Goal: Use online tool/utility: Utilize a website feature to perform a specific function

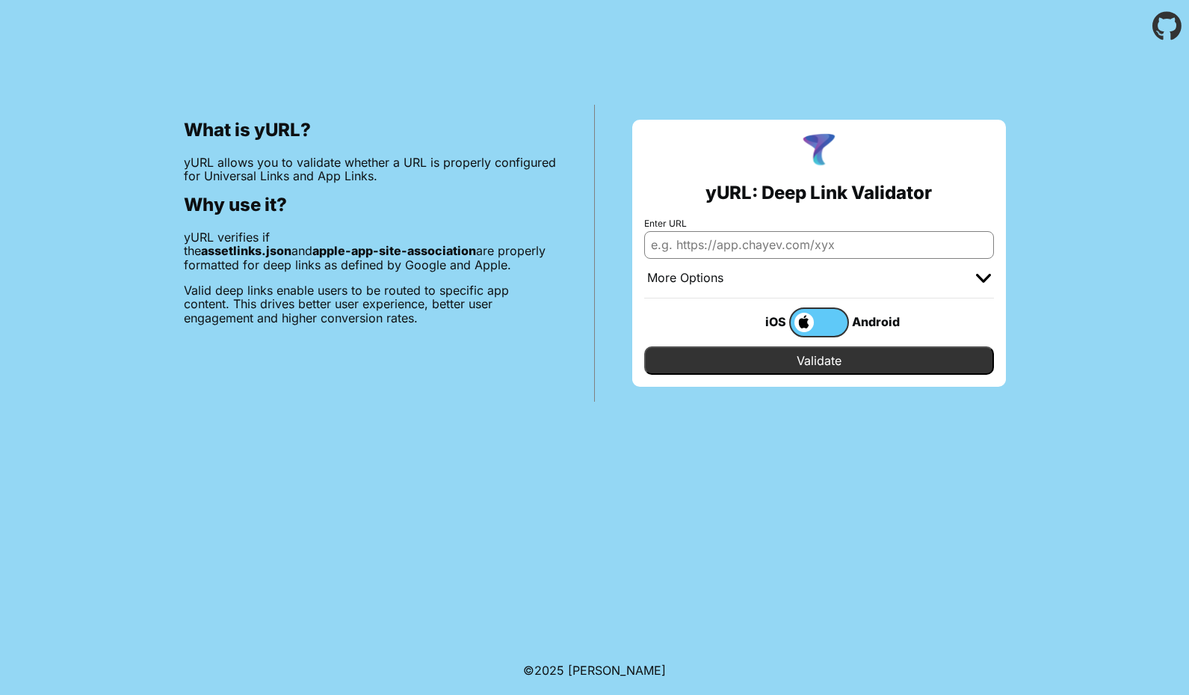
click at [778, 243] on input "Enter URL" at bounding box center [819, 244] width 350 height 27
type input "https://www.ovupark.com"
click at [819, 360] on input "Validate" at bounding box center [819, 360] width 350 height 28
click at [825, 362] on input "Validate" at bounding box center [819, 360] width 350 height 28
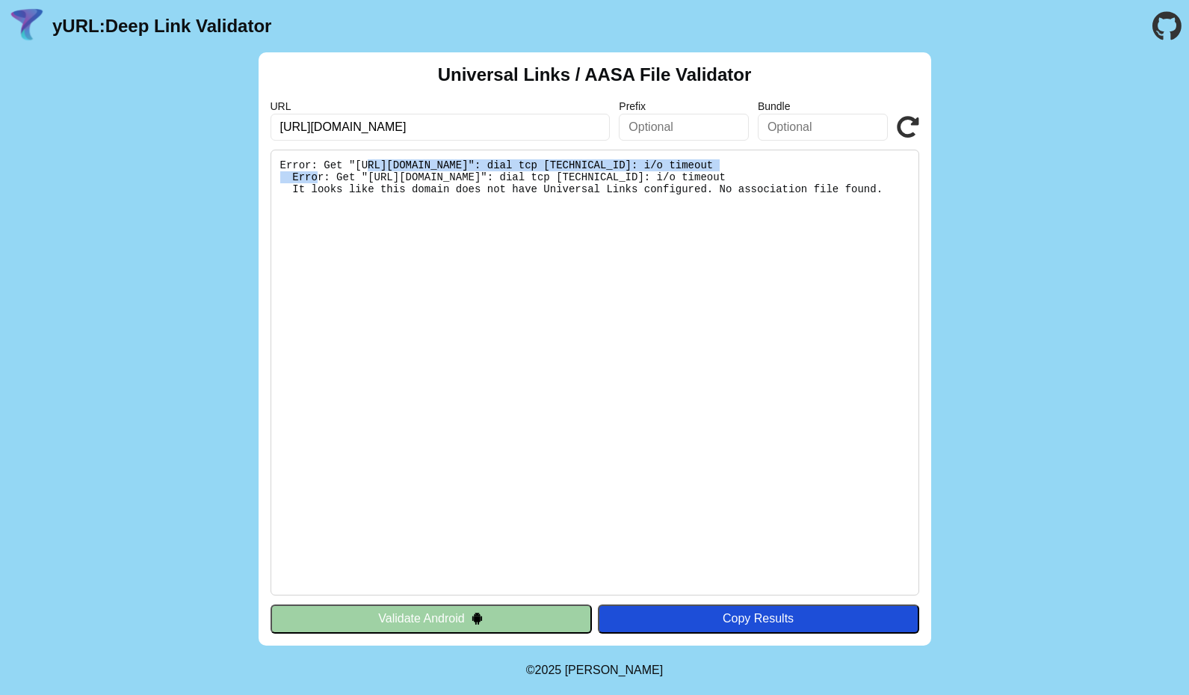
drag, startPoint x: 370, startPoint y: 162, endPoint x: 756, endPoint y: 161, distance: 385.8
click at [756, 161] on pre "Error: Get "https://www.ovupark.com/.well-known/apple-app-site-association": di…" at bounding box center [595, 373] width 649 height 446
copy pre "[URL][DOMAIN_NAME]"
click at [658, 370] on pre "Error: Get "https://www.ovupark.com/.well-known/apple-app-site-association": di…" at bounding box center [595, 373] width 649 height 446
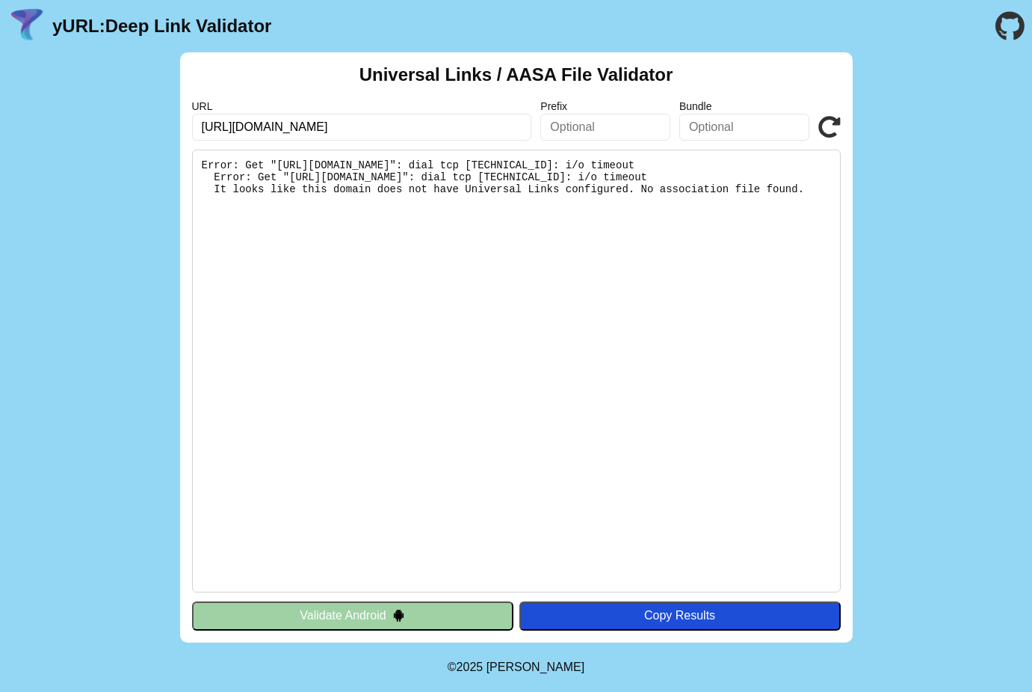
drag, startPoint x: 236, startPoint y: 124, endPoint x: 153, endPoint y: 123, distance: 83.0
type input "[DOMAIN_NAME]"
click button "Validate" at bounding box center [0, 0] width 0 height 0
click at [928, 467] on div "Universal Links / AASA File Validator URL www.ovupark.com Prefix Bundle Validat…" at bounding box center [516, 347] width 1032 height 590
click at [597, 405] on pre "Error: Get "[URL][DOMAIN_NAME]": dial tcp [TECHNICAL_ID]: i/o timeout Error: Ge…" at bounding box center [516, 371] width 649 height 443
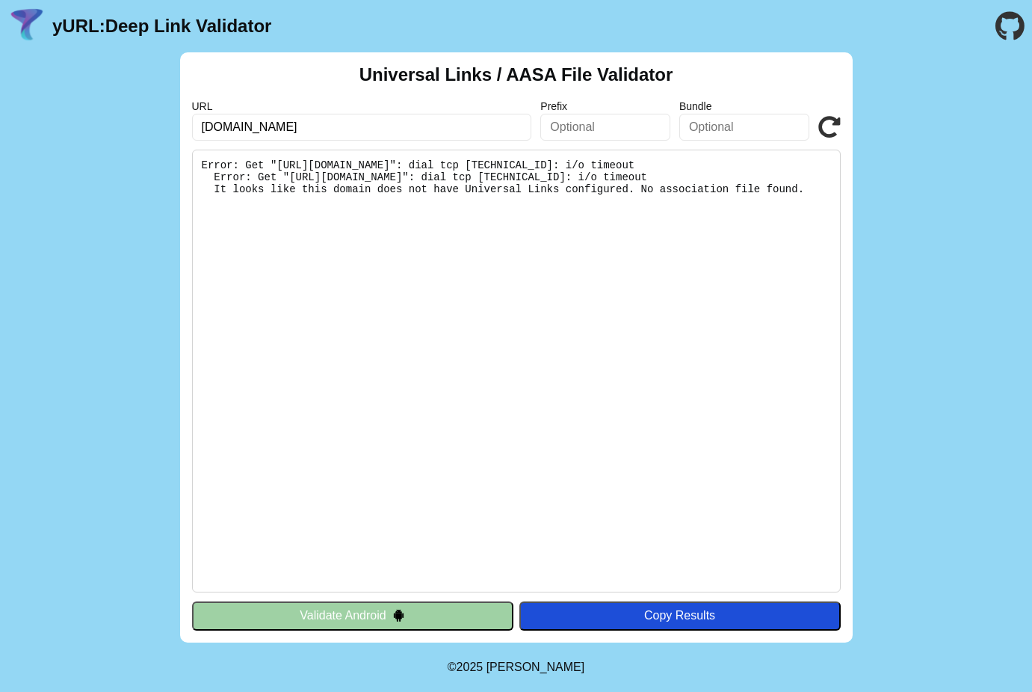
click at [828, 128] on icon at bounding box center [830, 127] width 22 height 22
drag, startPoint x: 290, startPoint y: 190, endPoint x: 469, endPoint y: 190, distance: 178.7
click at [469, 190] on pre "Error: Get "[URL][DOMAIN_NAME]": dial tcp [TECHNICAL_ID]: i/o timeout Error: Ge…" at bounding box center [516, 371] width 649 height 443
click at [565, 238] on pre "Error: Get "[URL][DOMAIN_NAME]": dial tcp [TECHNICAL_ID]: i/o timeout Error: Ge…" at bounding box center [516, 371] width 649 height 443
drag, startPoint x: 291, startPoint y: 191, endPoint x: 523, endPoint y: 212, distance: 233.5
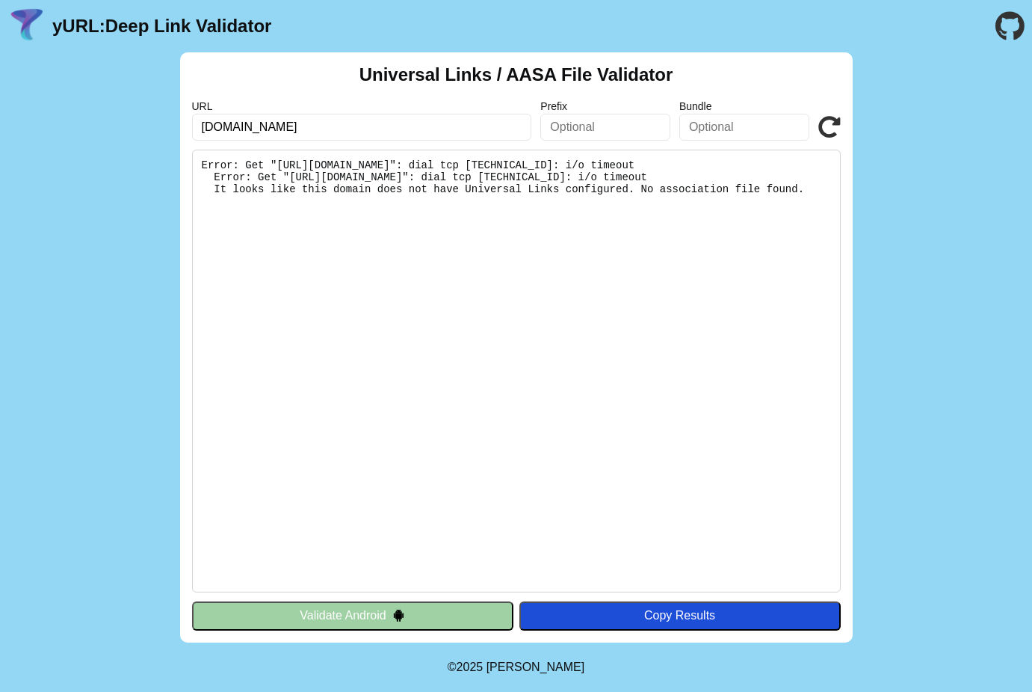
click at [519, 212] on pre "Error: Get "[URL][DOMAIN_NAME]": dial tcp [TECHNICAL_ID]: i/o timeout Error: Ge…" at bounding box center [516, 371] width 649 height 443
click at [793, 289] on pre "Error: Get "[URL][DOMAIN_NAME]": dial tcp [TECHNICAL_ID]: i/o timeout Error: Ge…" at bounding box center [516, 371] width 649 height 443
click at [428, 161] on pre "Error: Get "[URL][DOMAIN_NAME]": dial tcp [TECHNICAL_ID]: i/o timeout Error: Ge…" at bounding box center [516, 371] width 649 height 443
click at [825, 132] on icon at bounding box center [830, 127] width 22 height 22
click at [321, 127] on input "www.ovupark.com" at bounding box center [362, 127] width 340 height 27
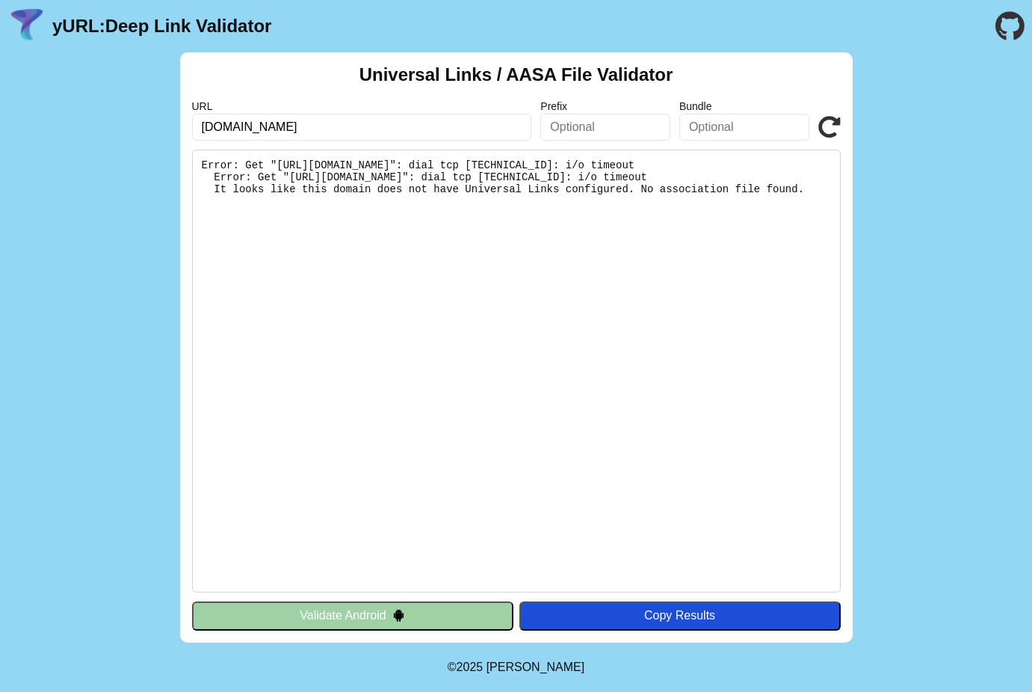
click at [321, 127] on input "www.ovupark.com" at bounding box center [362, 127] width 340 height 27
paste input "docs.qg"
type input "docs.qq.com"
click at [313, 339] on pre "Error: Get "[URL][DOMAIN_NAME]": dial tcp [TECHNICAL_ID]: i/o timeout Error: Ge…" at bounding box center [516, 371] width 649 height 443
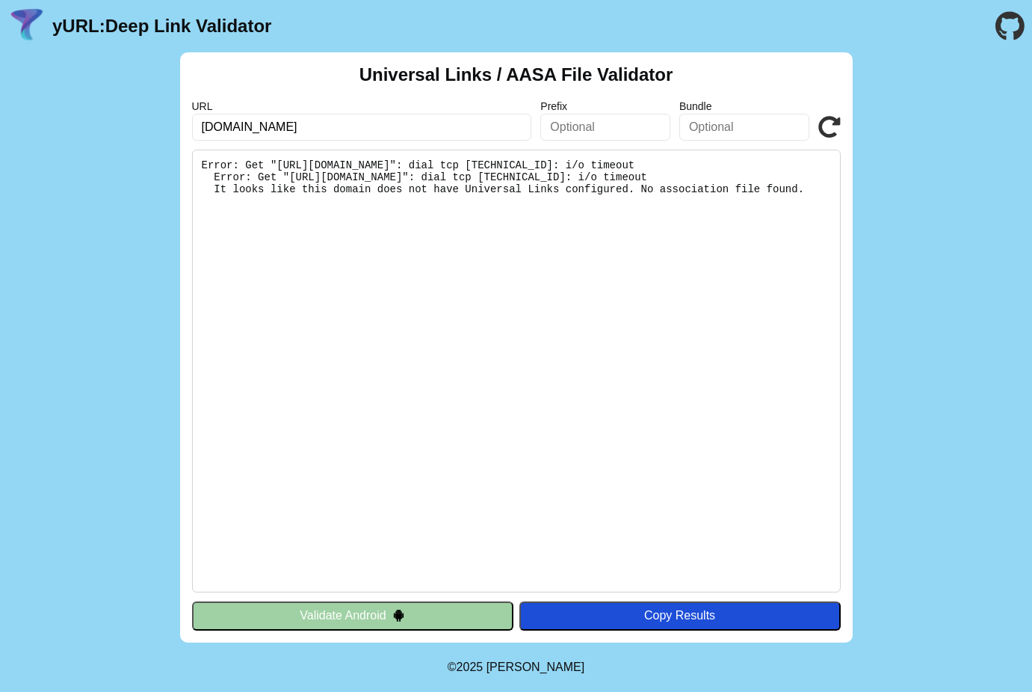
click at [820, 131] on icon at bounding box center [830, 127] width 22 height 22
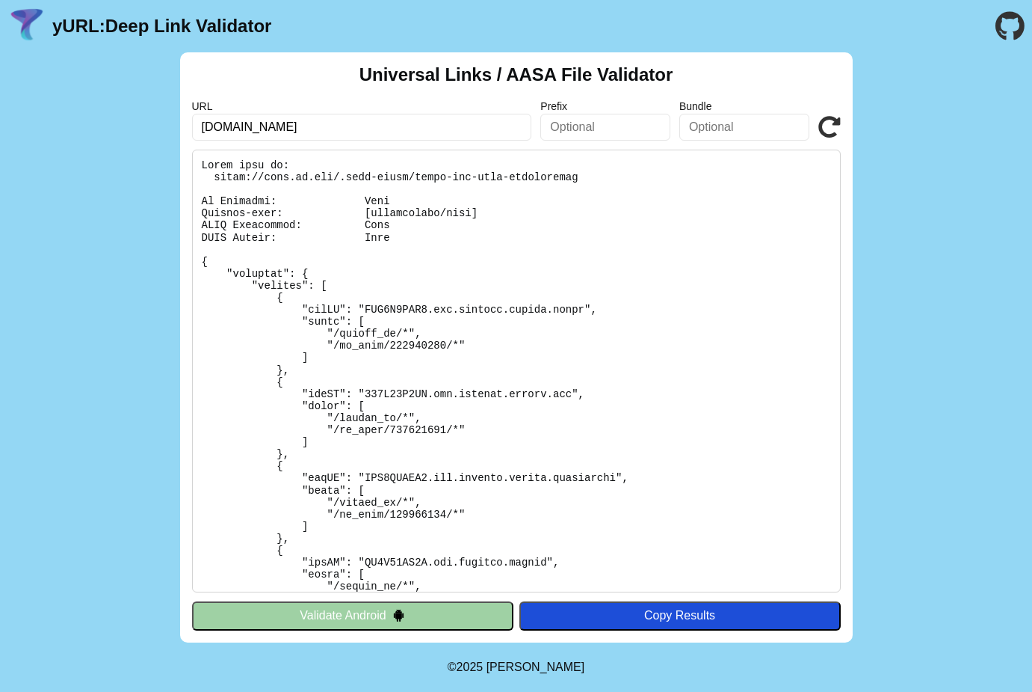
click at [310, 126] on input "[DOMAIN_NAME]" at bounding box center [362, 127] width 340 height 27
click at [160, 191] on div "Universal Links / AASA File Validator URL [DOMAIN_NAME] Prefix Bundle Validate …" at bounding box center [516, 347] width 1032 height 590
drag, startPoint x: 213, startPoint y: 176, endPoint x: 588, endPoint y: 176, distance: 374.6
click at [588, 176] on pre at bounding box center [516, 371] width 649 height 443
copy pre "[URL][DOMAIN_NAME]"
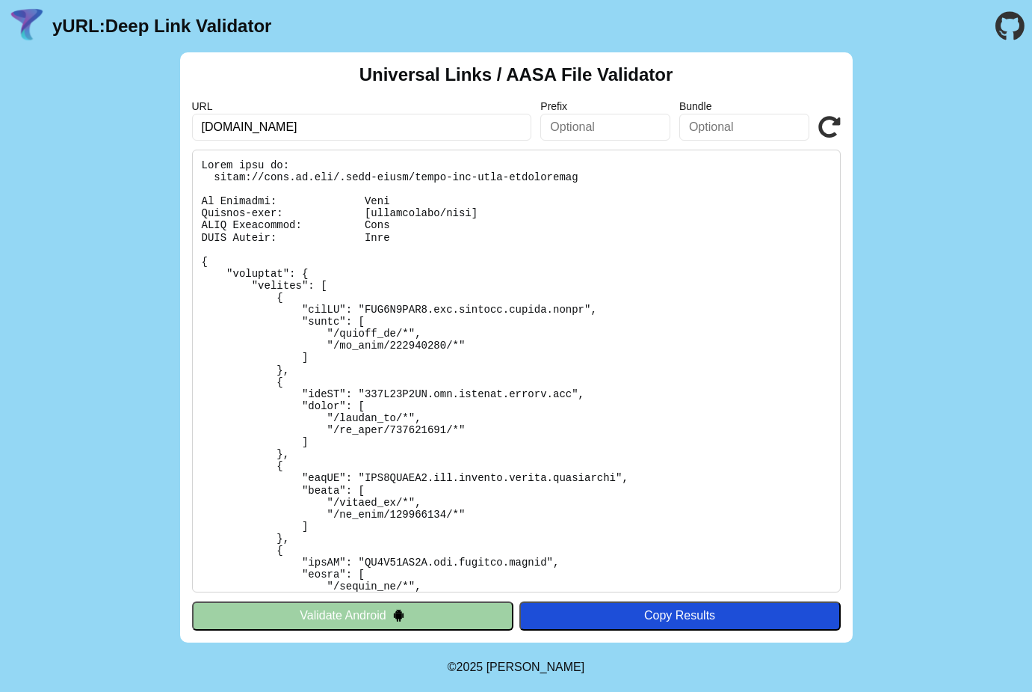
click at [387, 134] on input "[DOMAIN_NAME]" at bounding box center [362, 127] width 340 height 27
paste input "[DOMAIN_NAME]"
type input "[DOMAIN_NAME]"
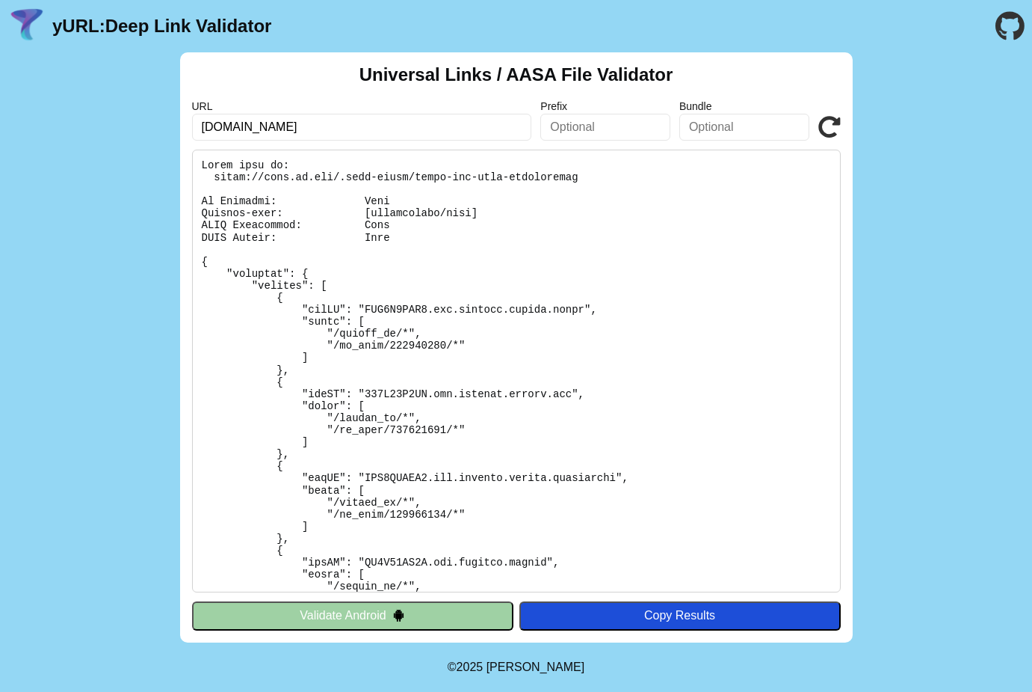
click at [832, 123] on icon at bounding box center [830, 127] width 22 height 22
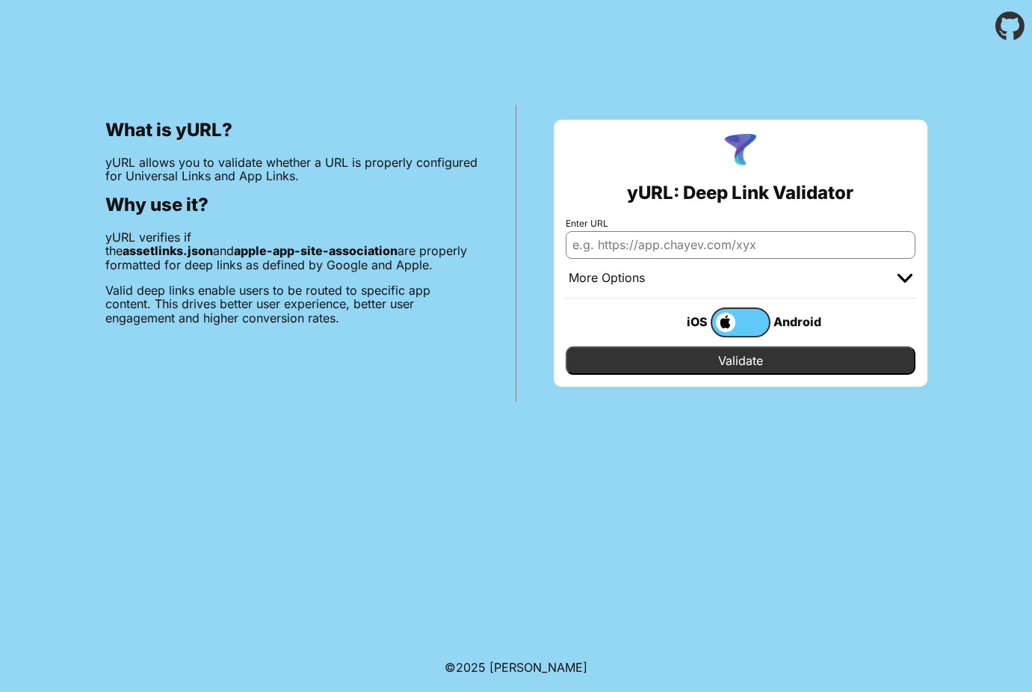
click at [688, 250] on input "Enter URL" at bounding box center [741, 244] width 350 height 27
type input "https://www.ovupark.com"
click at [720, 366] on input "Validate" at bounding box center [741, 360] width 350 height 28
drag, startPoint x: 721, startPoint y: 366, endPoint x: 744, endPoint y: 579, distance: 214.3
click at [744, 579] on body "What is yURL? yURL allows you to validate whether a URL is properly configured …" at bounding box center [516, 346] width 1032 height 692
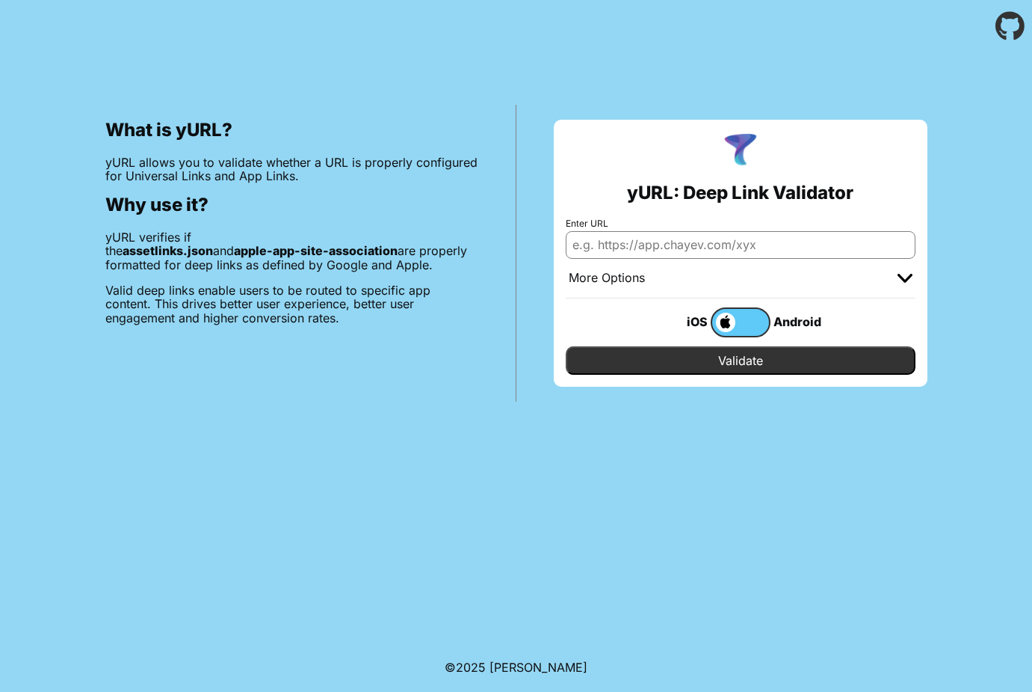
click at [671, 247] on input "Enter URL" at bounding box center [741, 244] width 350 height 27
type input "https://docs.qq.com"
click at [740, 360] on input "Validate" at bounding box center [741, 360] width 350 height 28
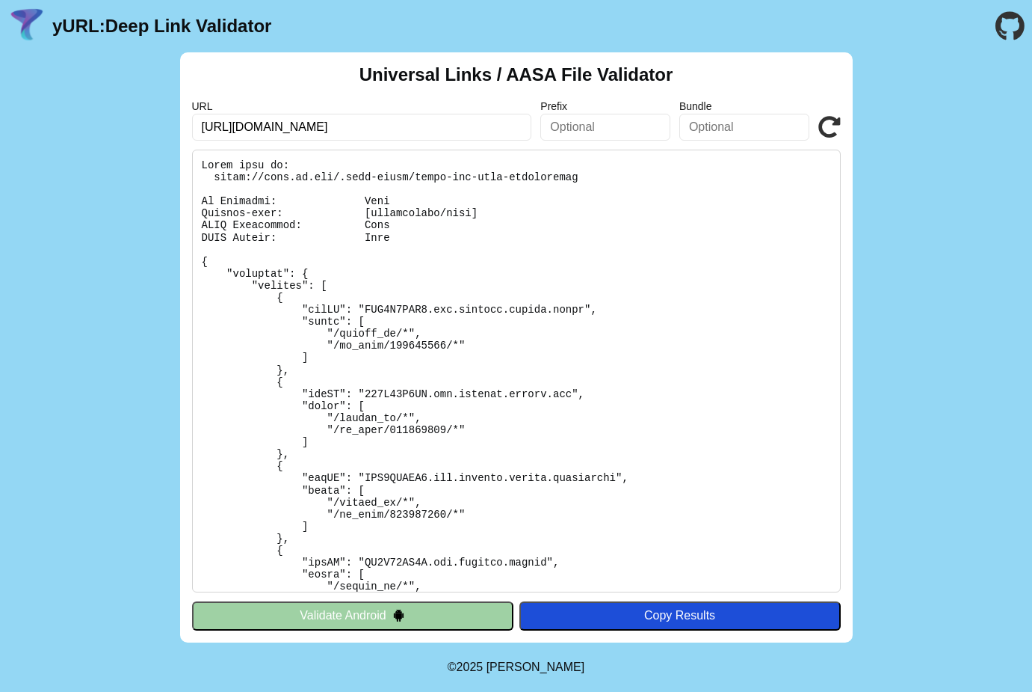
click at [831, 438] on pre at bounding box center [516, 371] width 649 height 443
click at [887, 298] on div "Universal Links / AASA File Validator URL [URL][DOMAIN_NAME] Prefix Bundle Vali…" at bounding box center [516, 347] width 1032 height 590
click at [928, 411] on div "Universal Links / AASA File Validator URL [URL][DOMAIN_NAME] Prefix Bundle Vali…" at bounding box center [516, 347] width 1032 height 590
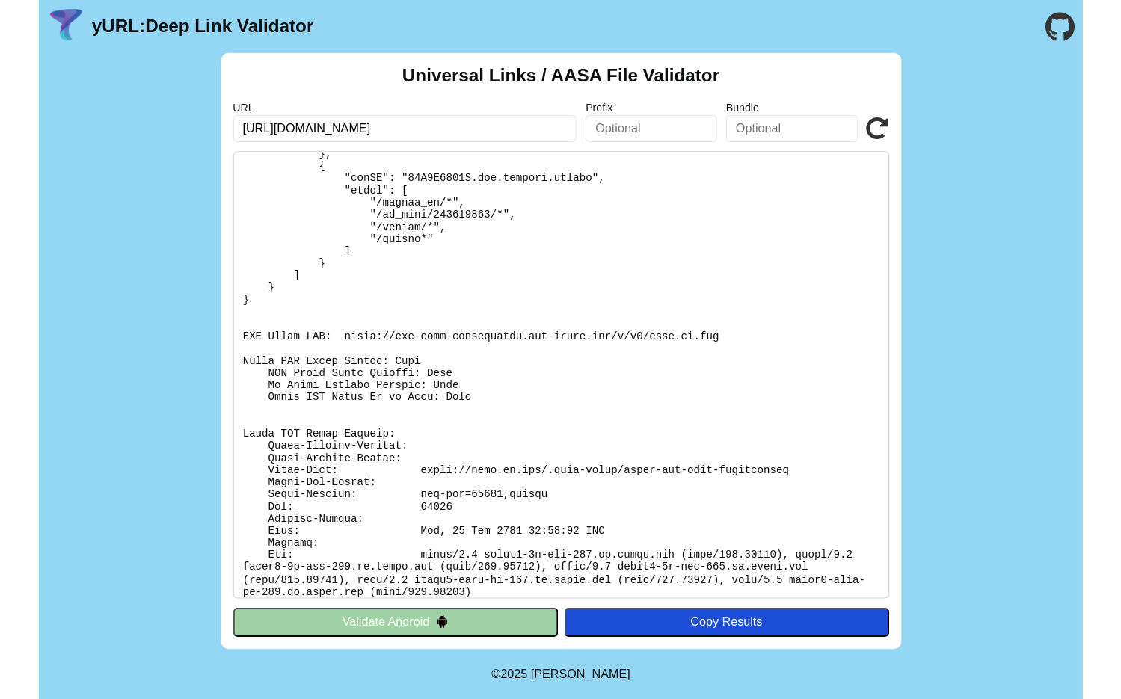
scroll to position [1071, 0]
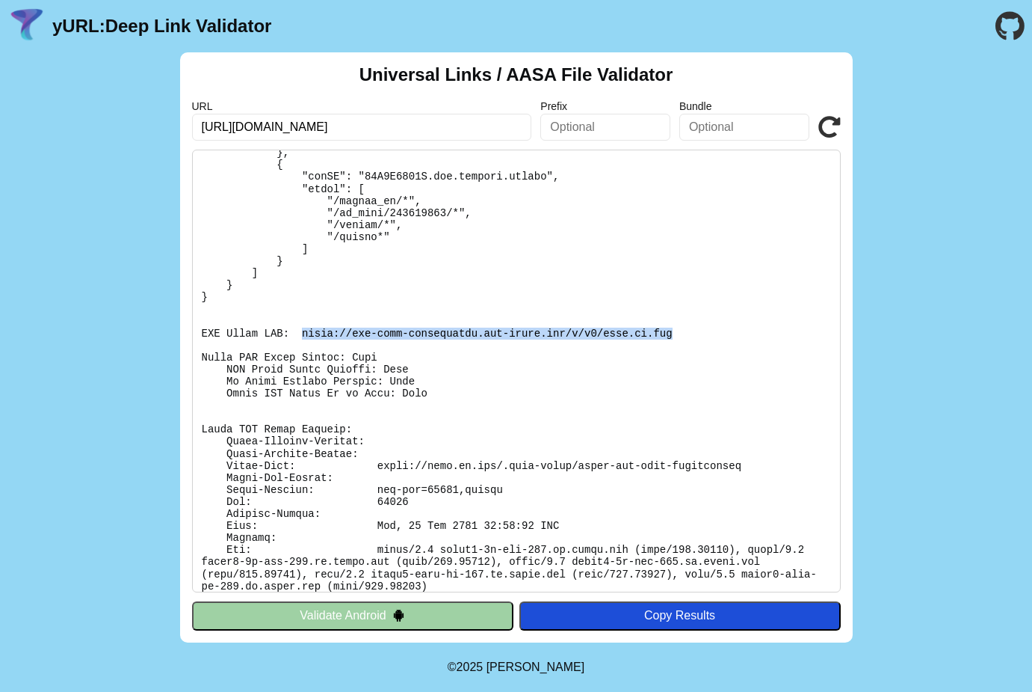
drag, startPoint x: 302, startPoint y: 323, endPoint x: 677, endPoint y: 321, distance: 374.6
click at [677, 321] on pre at bounding box center [516, 371] width 649 height 443
copy pre "https://app-site-association.cdn-apple.com/a/v1/docs.qq.com"
click at [733, 265] on pre at bounding box center [516, 371] width 649 height 443
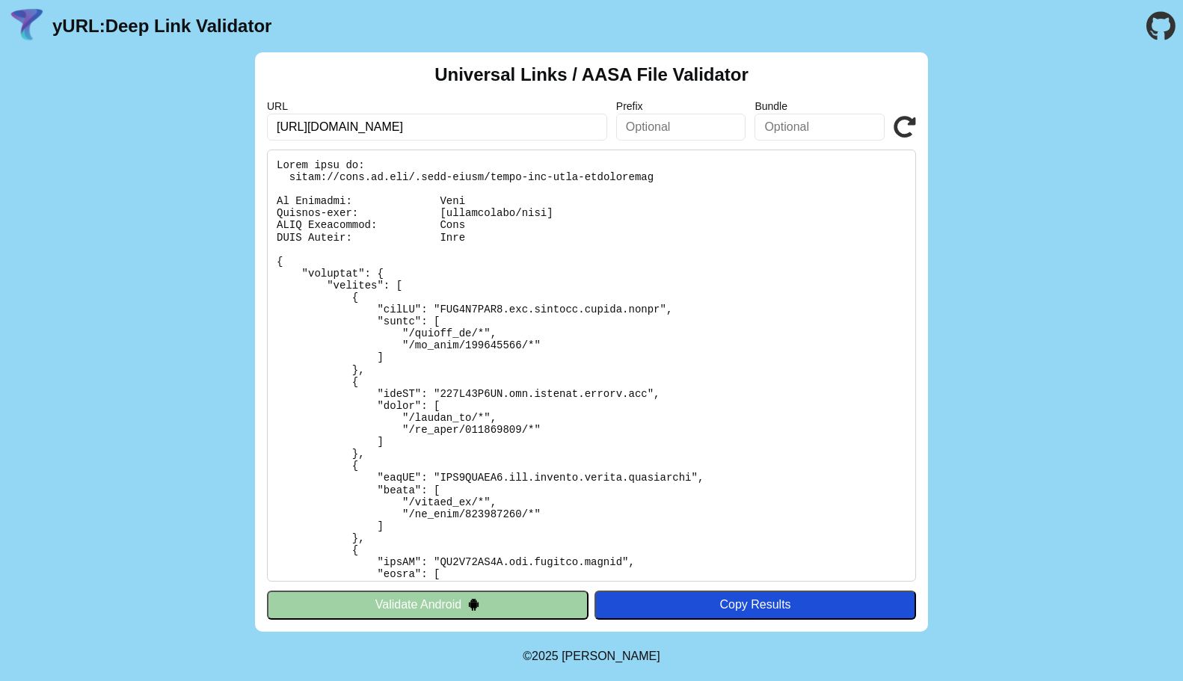
scroll to position [0, 0]
click at [472, 119] on input "https://docs.qq.com" at bounding box center [437, 127] width 340 height 27
click at [472, 119] on input "[URL][DOMAIN_NAME]" at bounding box center [437, 127] width 340 height 27
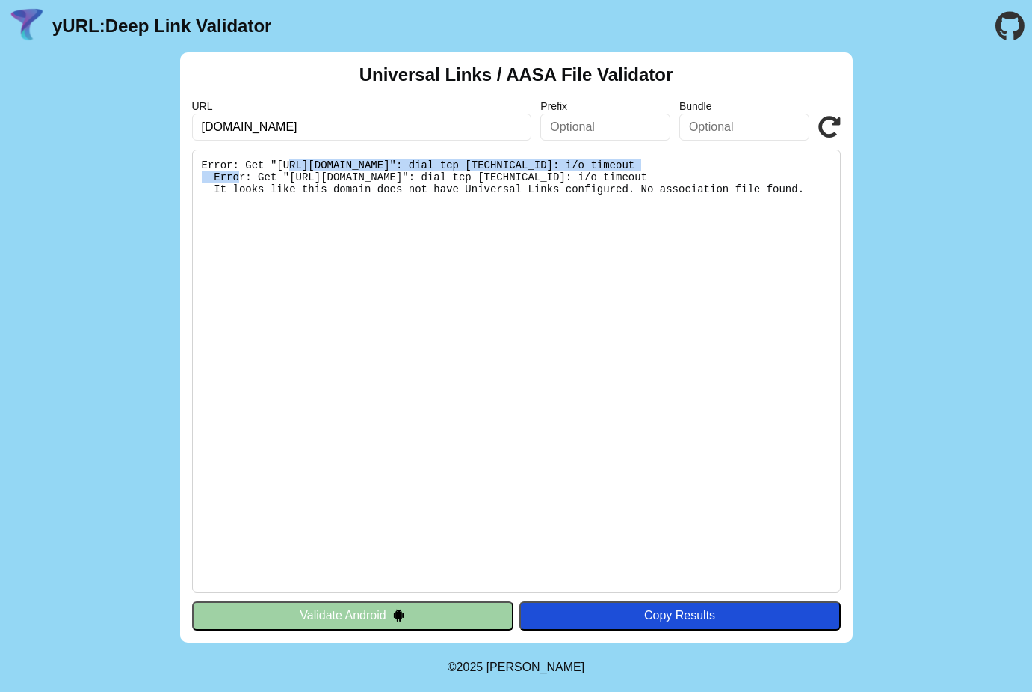
drag, startPoint x: 680, startPoint y: 167, endPoint x: 291, endPoint y: 168, distance: 388.8
click at [291, 168] on pre "Error: Get "[URL][DOMAIN_NAME]": dial tcp [TECHNICAL_ID]: i/o timeout Error: Ge…" at bounding box center [516, 371] width 649 height 443
copy pre "[URL][DOMAIN_NAME]"
click at [339, 132] on input "[DOMAIN_NAME]" at bounding box center [362, 127] width 340 height 27
click at [826, 120] on icon at bounding box center [830, 127] width 22 height 22
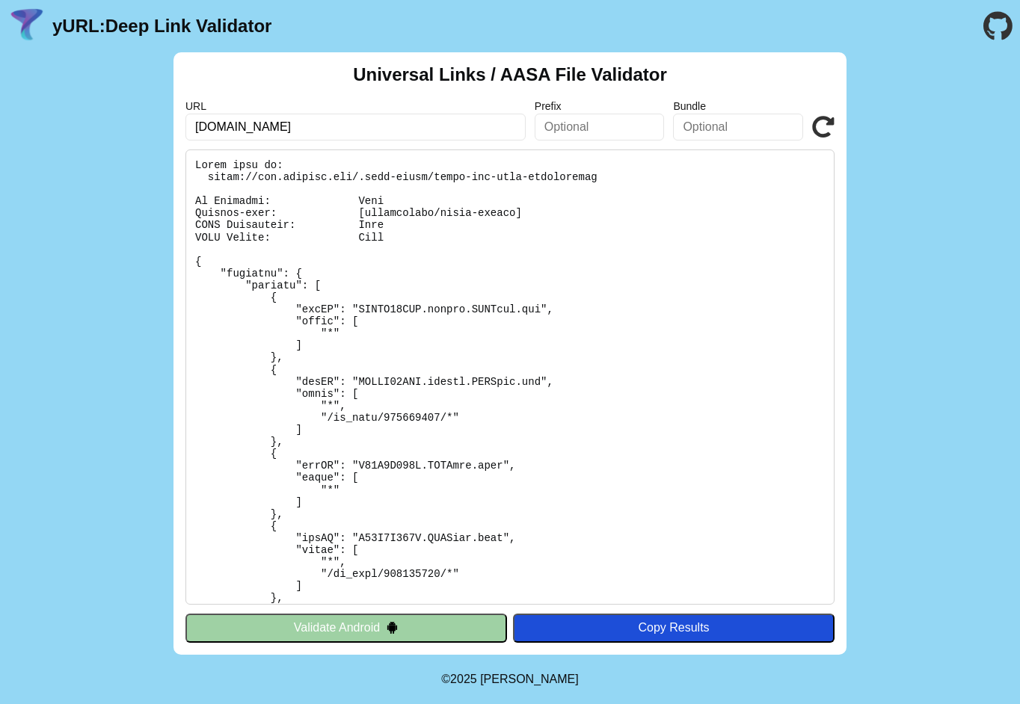
click at [336, 119] on input "[DOMAIN_NAME]" at bounding box center [355, 127] width 340 height 27
drag, startPoint x: 257, startPoint y: 178, endPoint x: 357, endPoint y: 178, distance: 99.4
click at [357, 179] on pre at bounding box center [509, 377] width 649 height 455
copy pre "[DOMAIN_NAME][URL]"
click at [297, 133] on input "[DOMAIN_NAME]" at bounding box center [355, 127] width 340 height 27
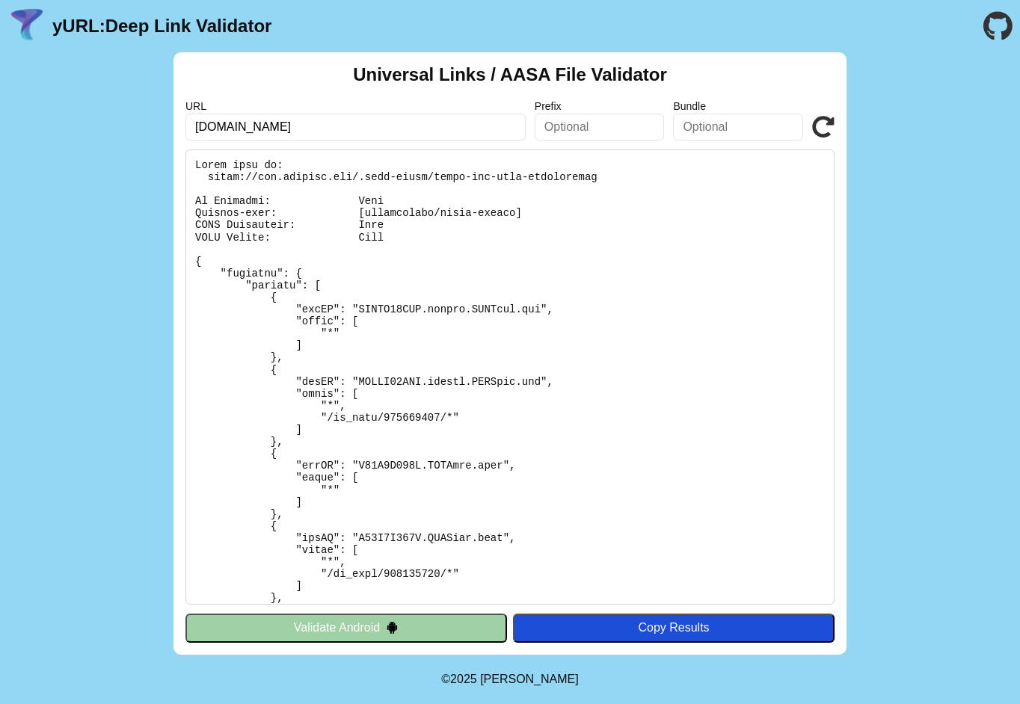
paste input "www.ovupark.com/"
click at [308, 133] on input "www.ovupark.comwww.ovupark.com" at bounding box center [355, 127] width 340 height 27
click at [353, 133] on input "www.ovupark.comwww.ovupark.com" at bounding box center [355, 127] width 340 height 27
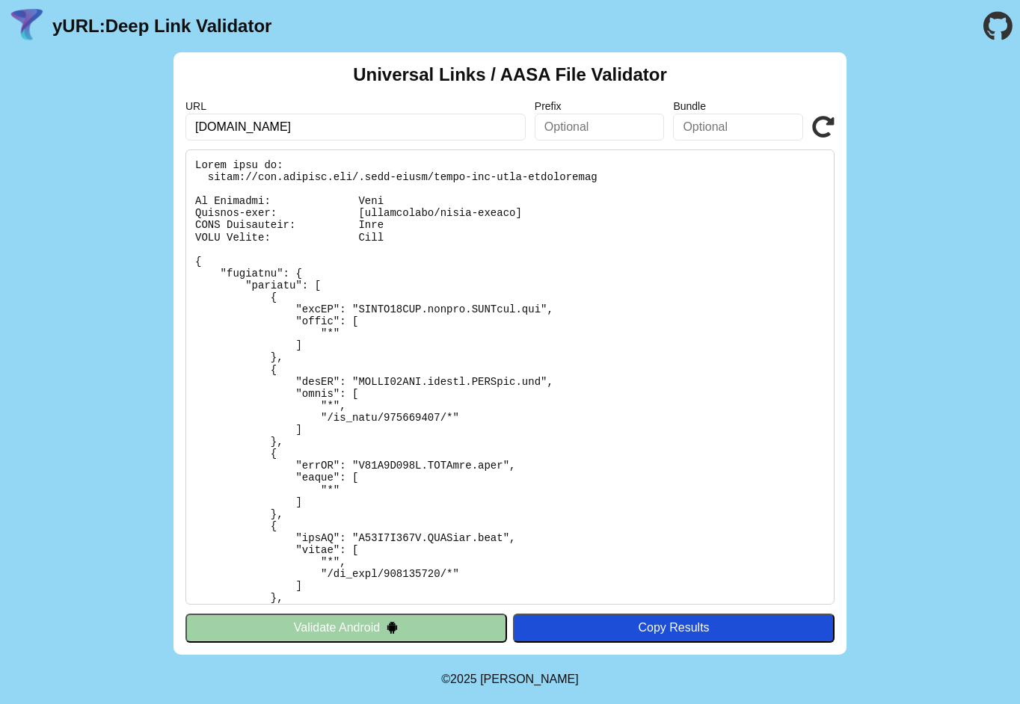
drag, startPoint x: 292, startPoint y: 125, endPoint x: 285, endPoint y: 118, distance: 10.1
click at [283, 114] on input "www.ovupark.comwww.ovupark.com" at bounding box center [355, 127] width 340 height 27
click at [304, 133] on input "www.ovupark.comwww.ovupark.com" at bounding box center [355, 127] width 340 height 27
click at [349, 129] on input "www.ovupark.comwww.ovupark.com" at bounding box center [355, 127] width 340 height 27
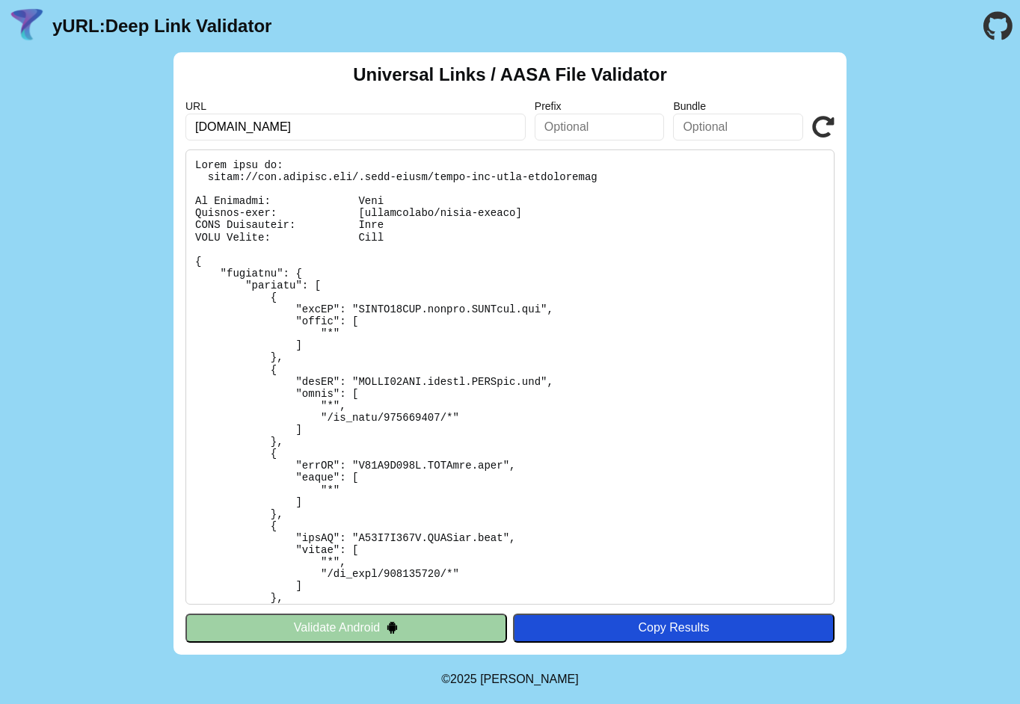
click at [349, 129] on input "www.ovupark.comwww.ovupark.com" at bounding box center [355, 127] width 340 height 27
click at [308, 123] on input "www.ovupark.comwww.ovupark.com" at bounding box center [355, 127] width 340 height 27
click at [301, 123] on input "www.ovupark.comwww.ovupark.com" at bounding box center [355, 127] width 340 height 27
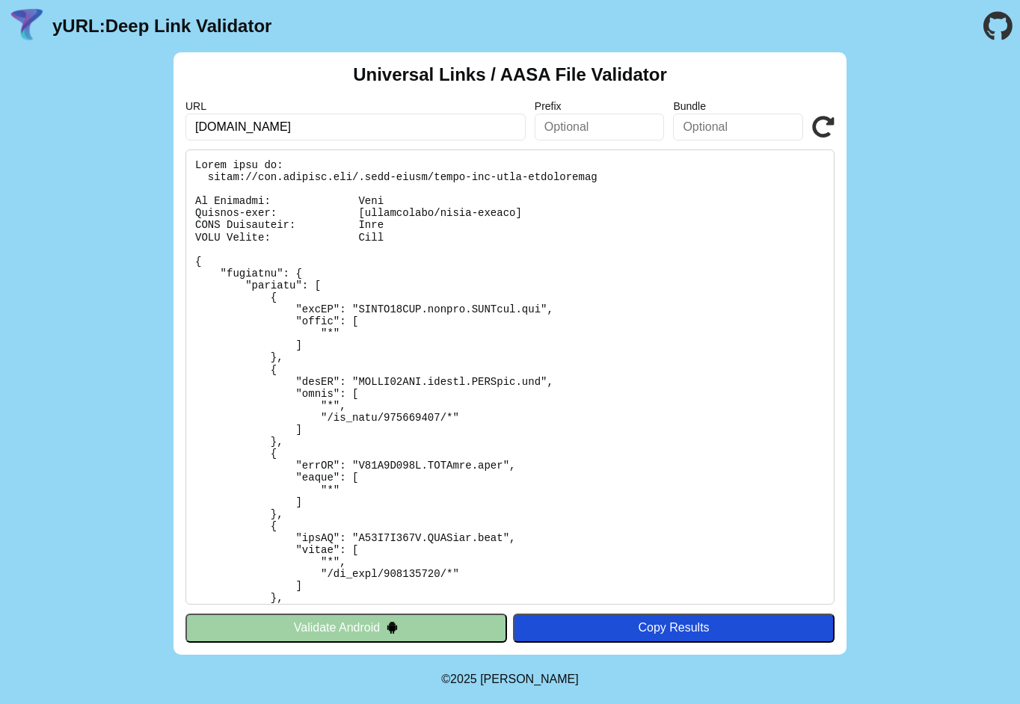
click at [398, 126] on input "www.ovupark.comwww.ovupark.com" at bounding box center [355, 127] width 340 height 27
drag, startPoint x: 398, startPoint y: 126, endPoint x: 292, endPoint y: 126, distance: 106.2
click at [292, 126] on input "www.ovupark.comwww.ovupark.com" at bounding box center [355, 127] width 340 height 27
type input "[DOMAIN_NAME]"
click at [333, 130] on input "[DOMAIN_NAME]" at bounding box center [355, 127] width 340 height 27
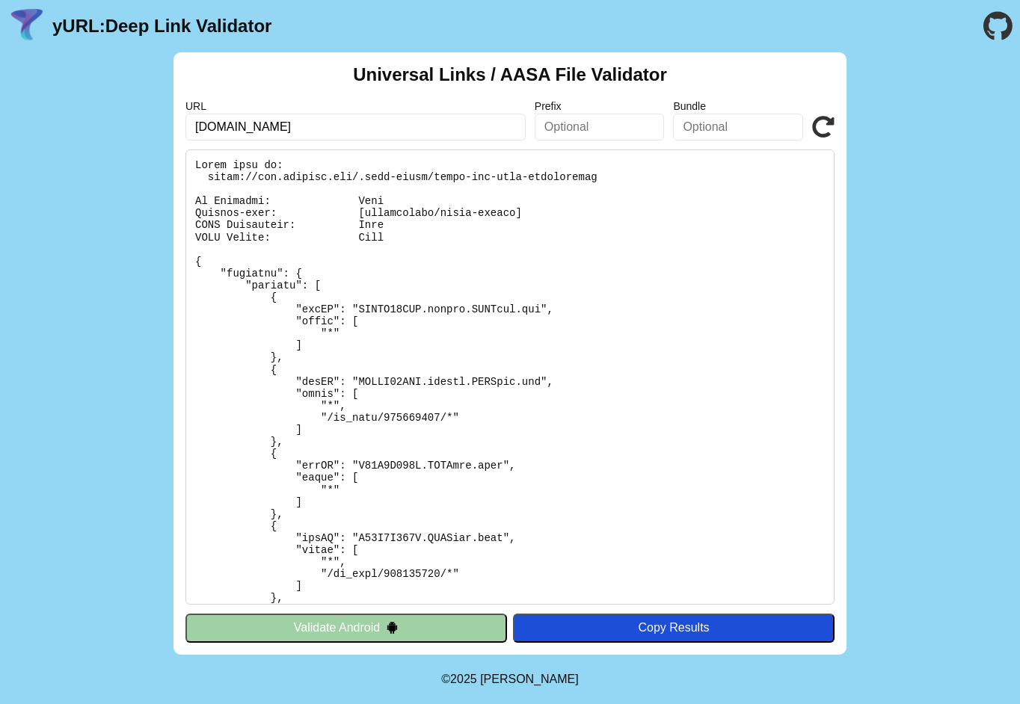
click at [333, 130] on input "[DOMAIN_NAME]" at bounding box center [355, 127] width 340 height 27
click at [61, 190] on div "Universal Links / AASA File Validator URL www.ovupark.com Prefix Bundle Validat…" at bounding box center [510, 353] width 1020 height 603
click at [262, 132] on input "[DOMAIN_NAME]" at bounding box center [355, 127] width 340 height 27
drag, startPoint x: 318, startPoint y: 126, endPoint x: 186, endPoint y: 126, distance: 132.3
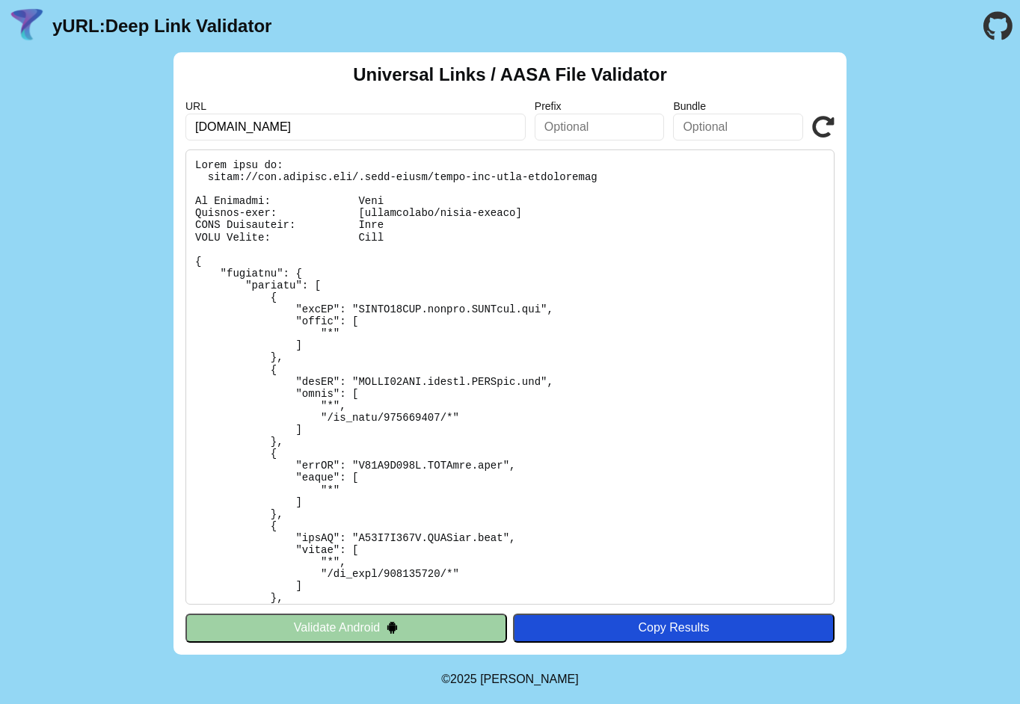
click at [186, 126] on input "[DOMAIN_NAME]" at bounding box center [355, 127] width 340 height 27
click at [822, 124] on icon at bounding box center [823, 127] width 22 height 22
